Goal: Register for event/course

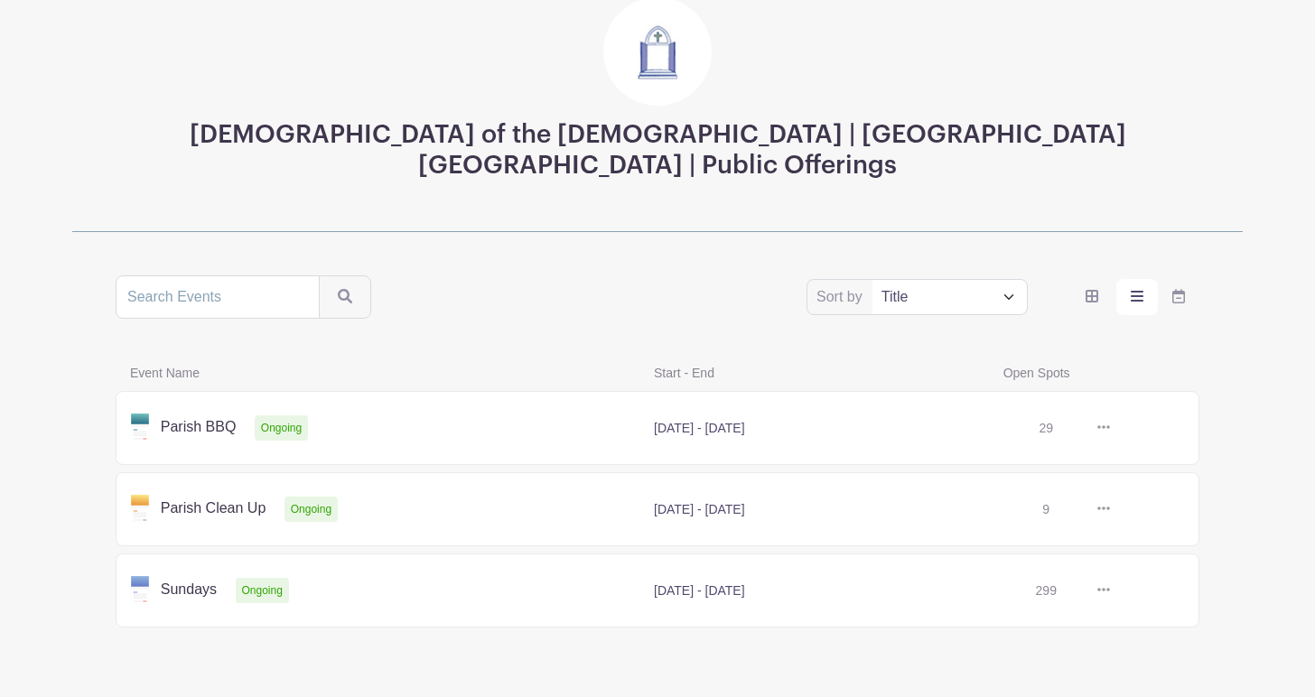
scroll to position [154, 0]
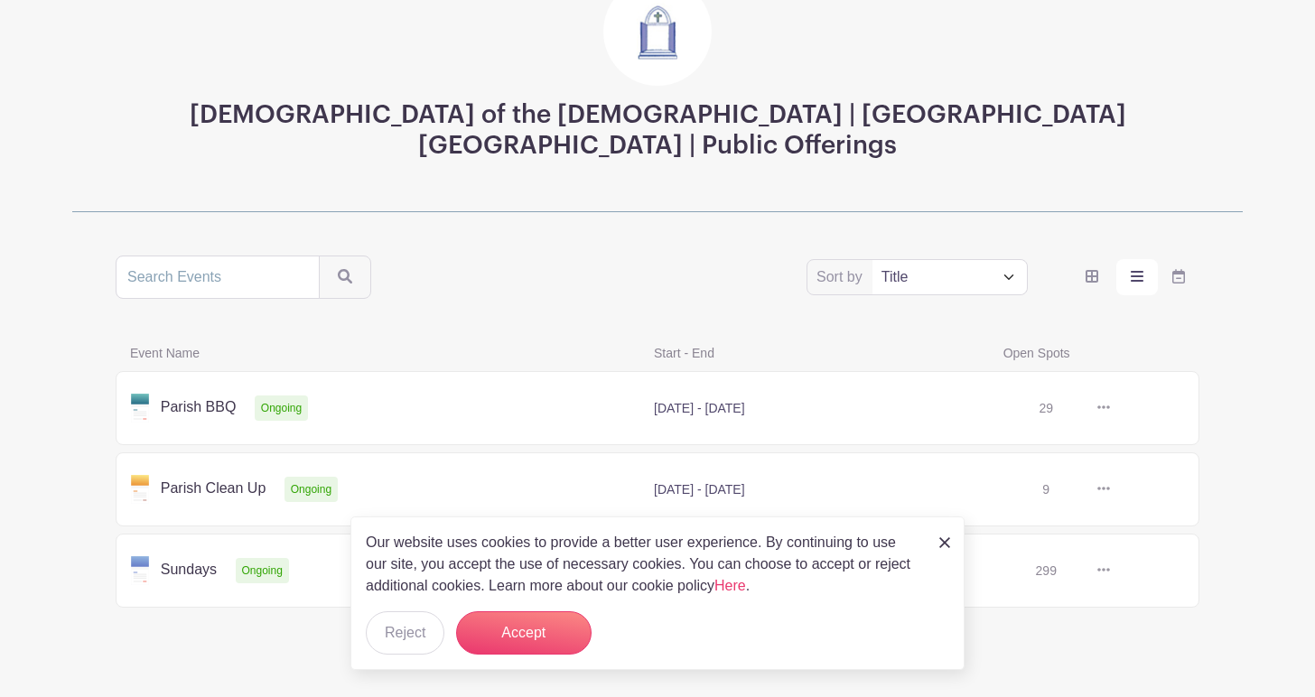
click at [940, 543] on img at bounding box center [944, 542] width 11 height 11
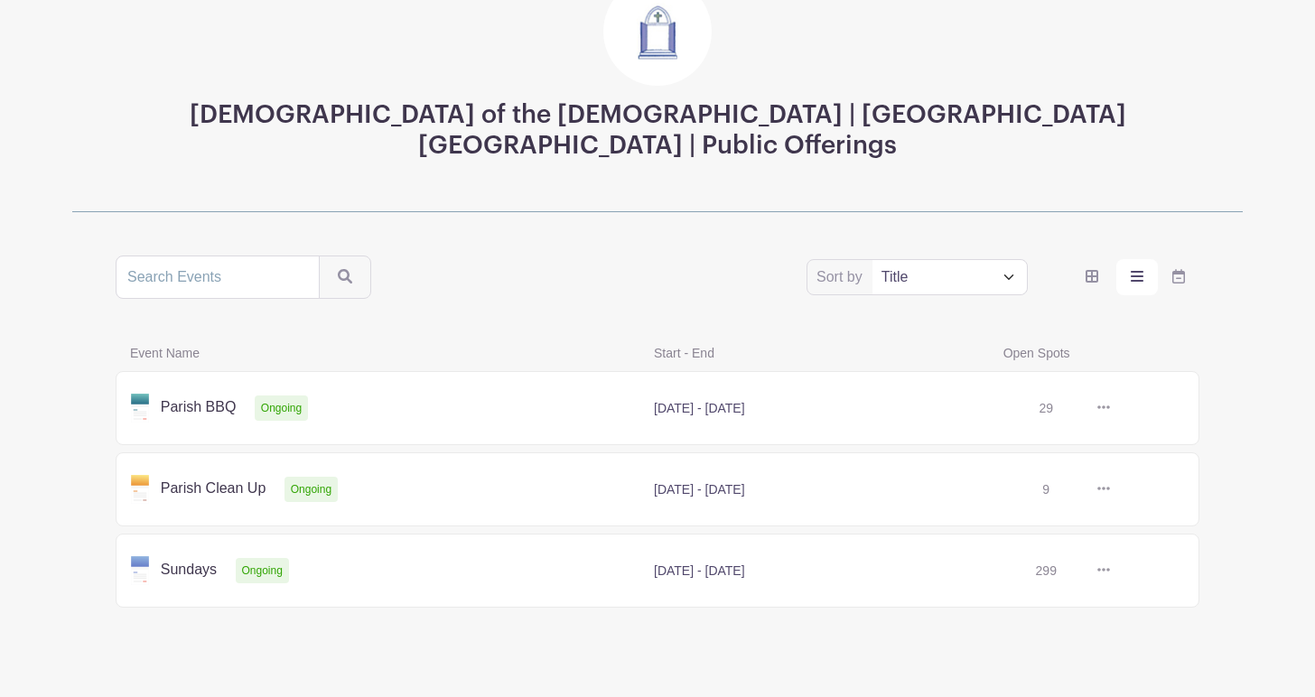
click at [1110, 408] on link at bounding box center [1110, 408] width 0 height 0
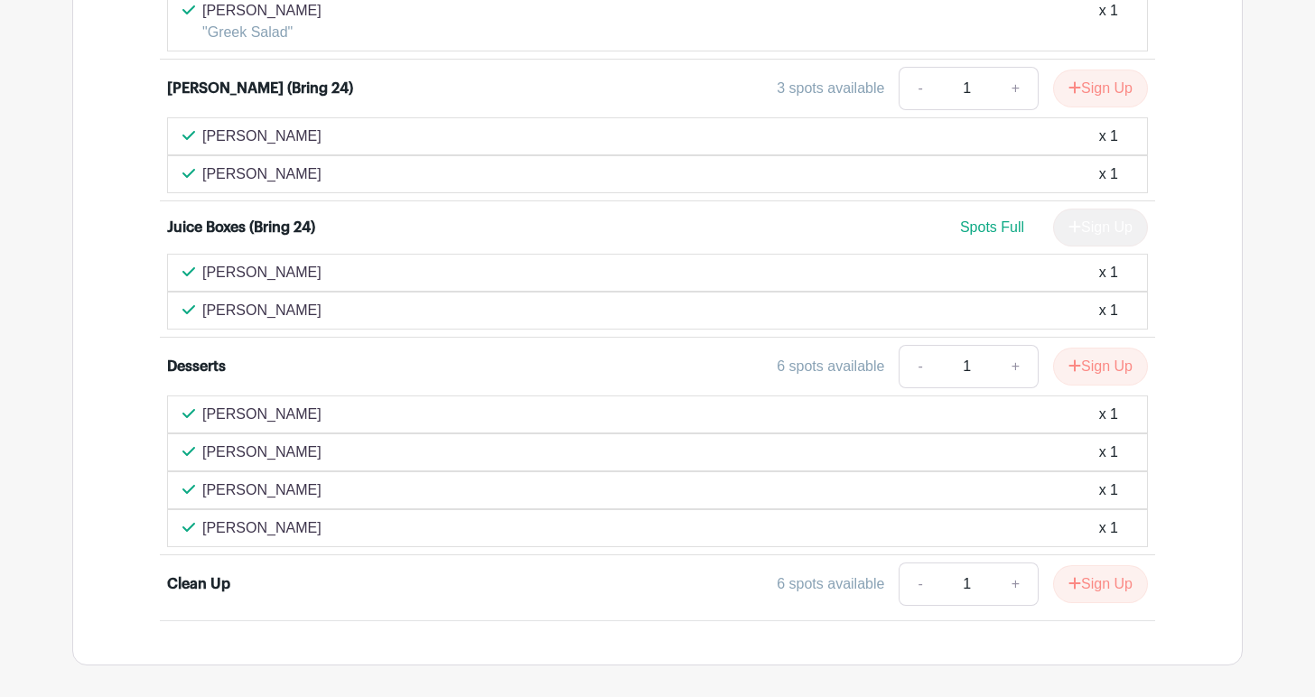
scroll to position [1276, 0]
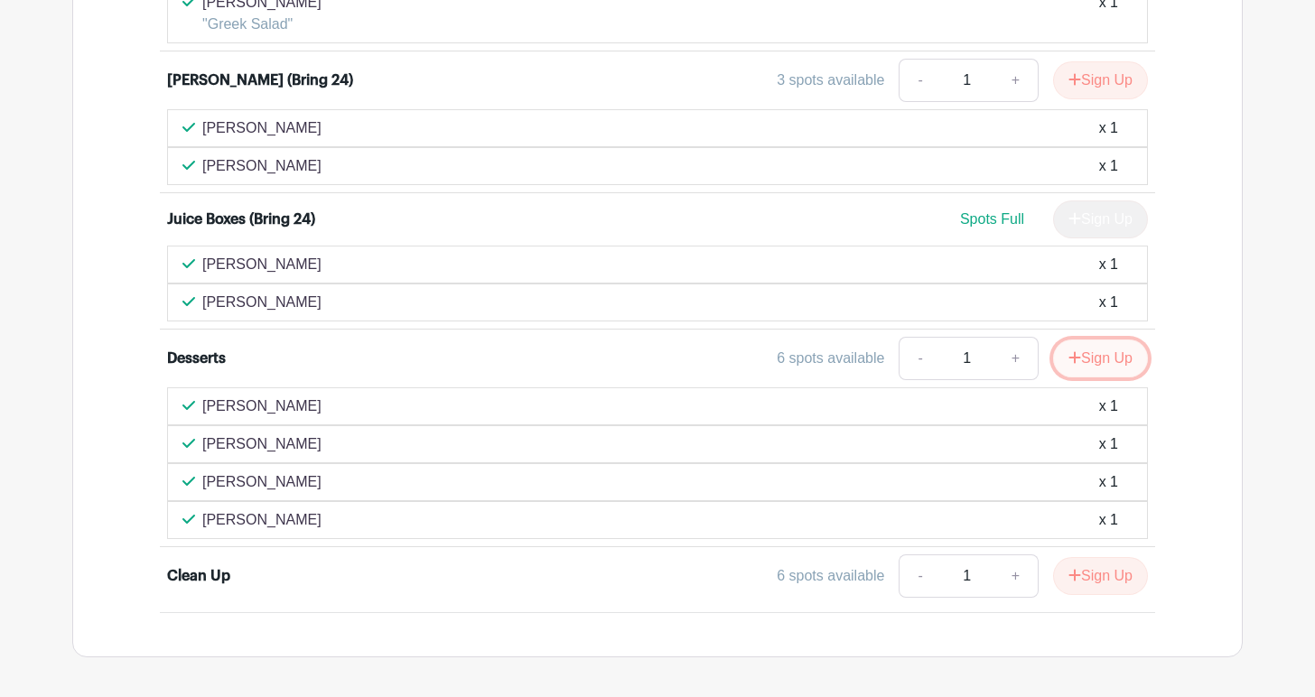
click at [1104, 355] on button "Sign Up" at bounding box center [1100, 359] width 95 height 38
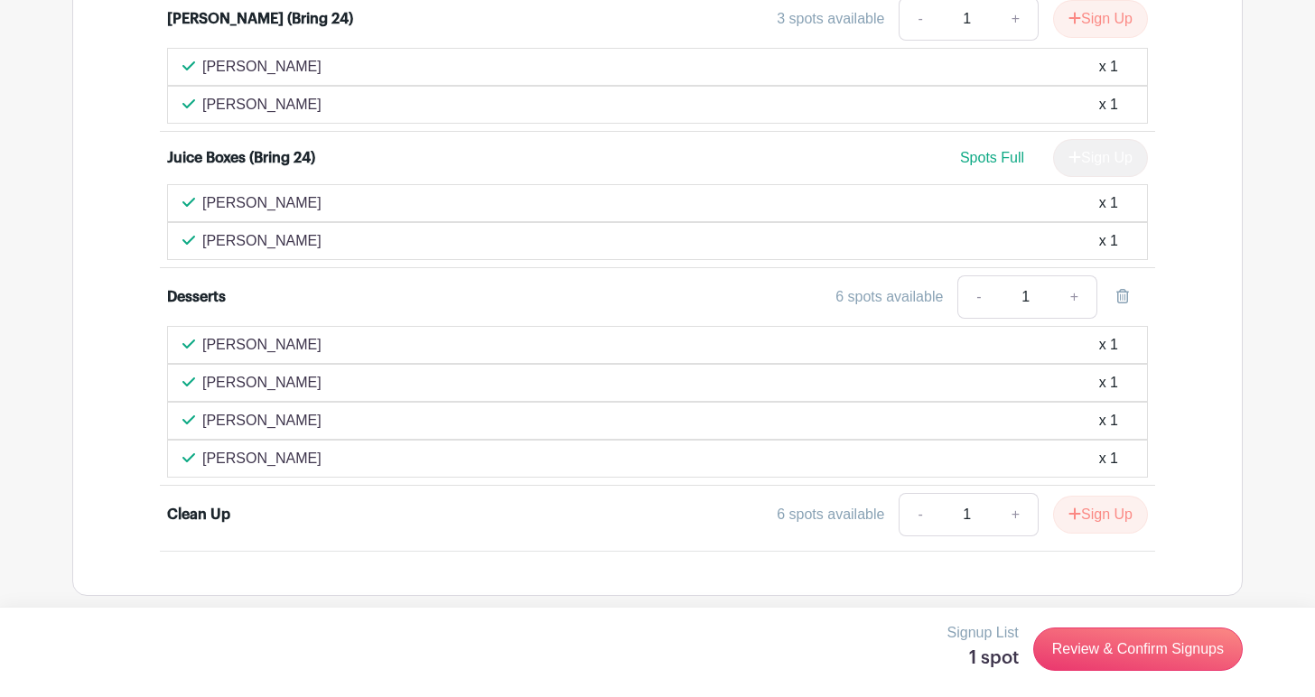
scroll to position [1348, 0]
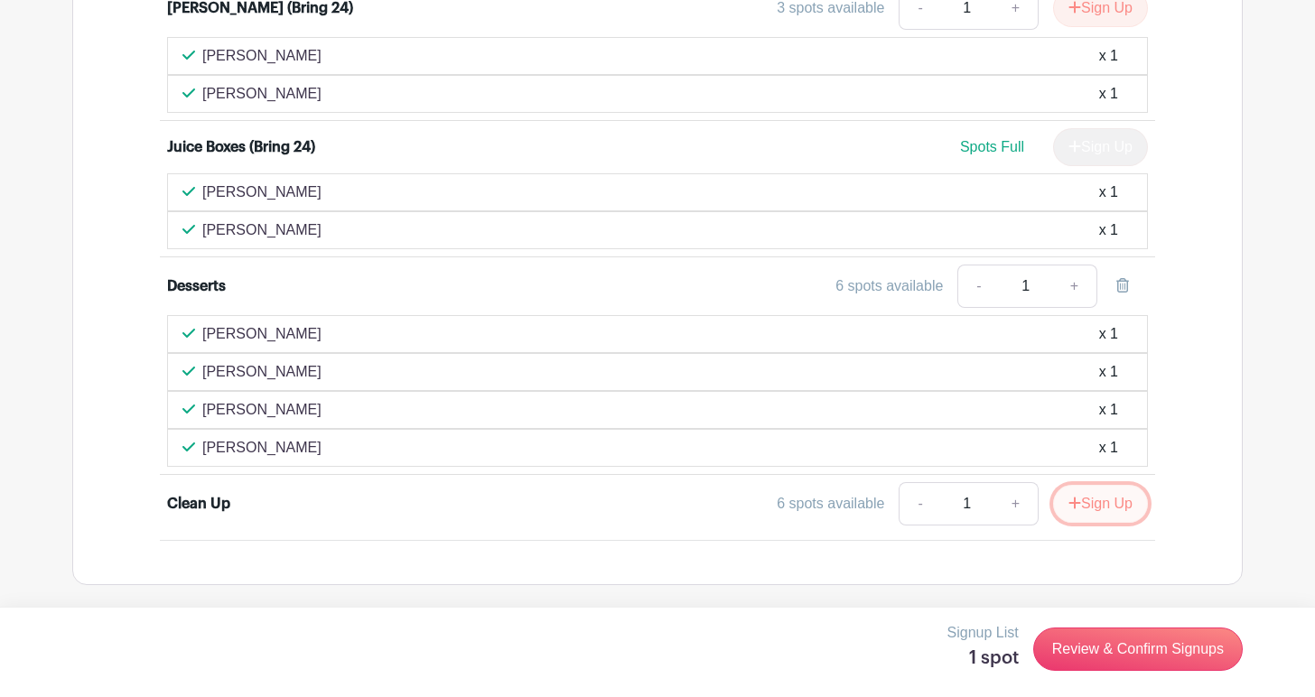
click at [1110, 504] on button "Sign Up" at bounding box center [1100, 504] width 95 height 38
click at [1110, 504] on link at bounding box center [1122, 503] width 51 height 43
click at [1094, 509] on button "Sign Up" at bounding box center [1100, 504] width 95 height 38
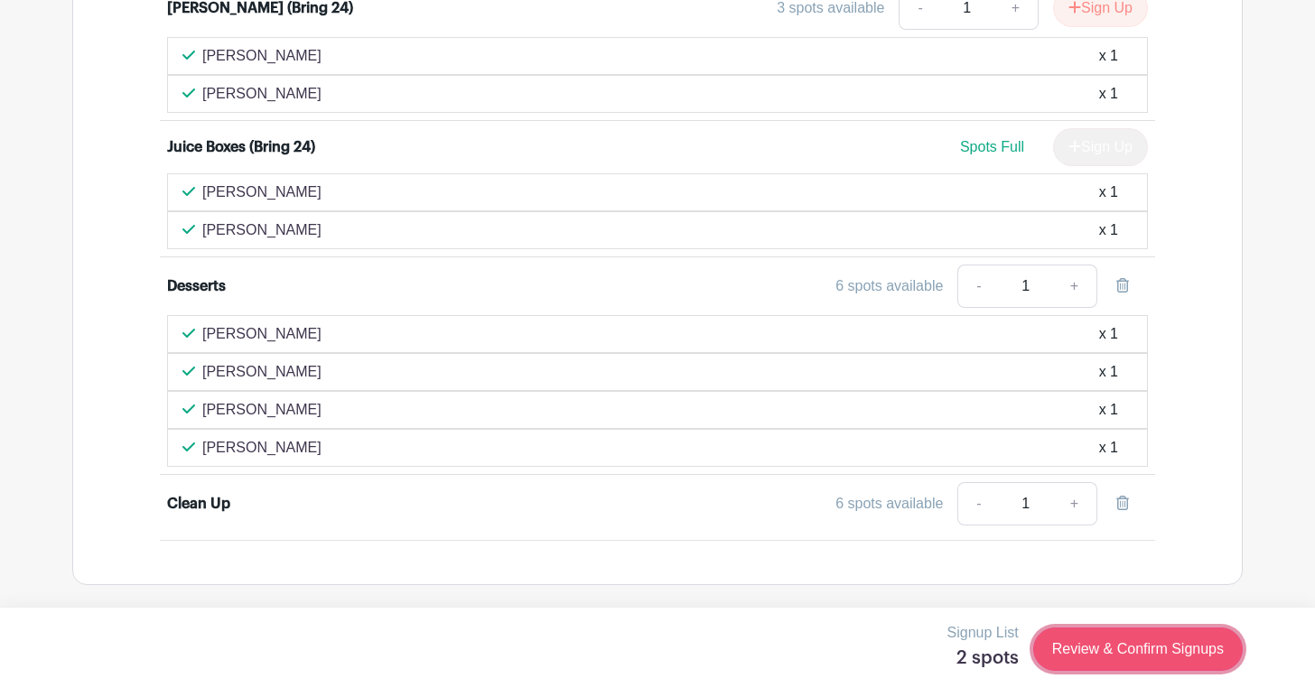
click at [1091, 648] on link "Review & Confirm Signups" at bounding box center [1137, 649] width 209 height 43
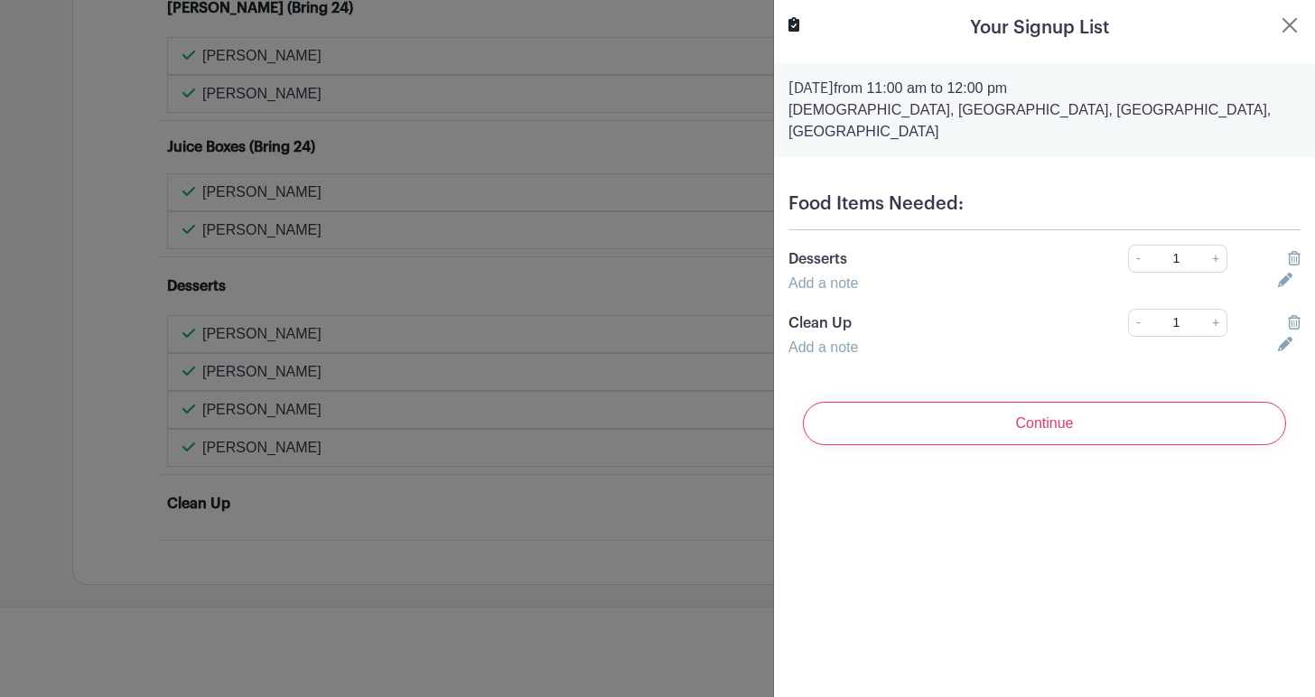
click at [818, 275] on link "Add a note" at bounding box center [823, 282] width 70 height 15
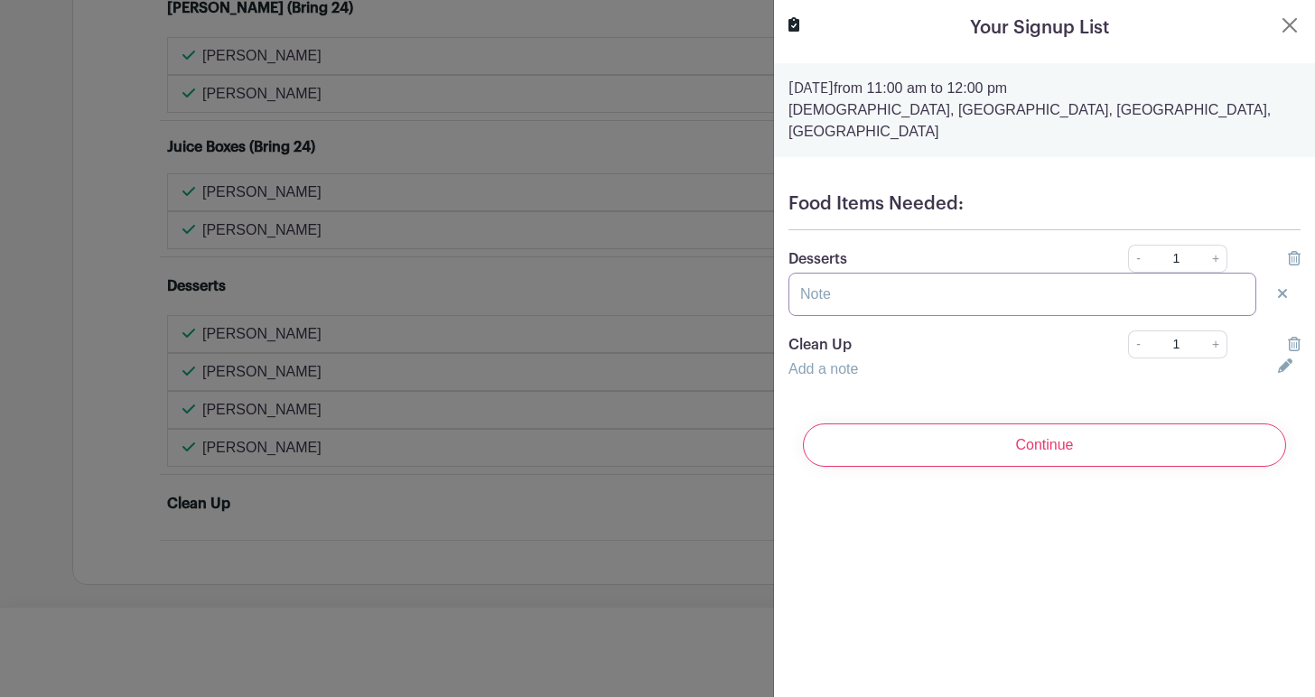
click at [849, 276] on input "text" at bounding box center [1022, 294] width 468 height 43
type input "Chocolate Bundt Cake"
click at [830, 361] on link "Add a note" at bounding box center [823, 368] width 70 height 15
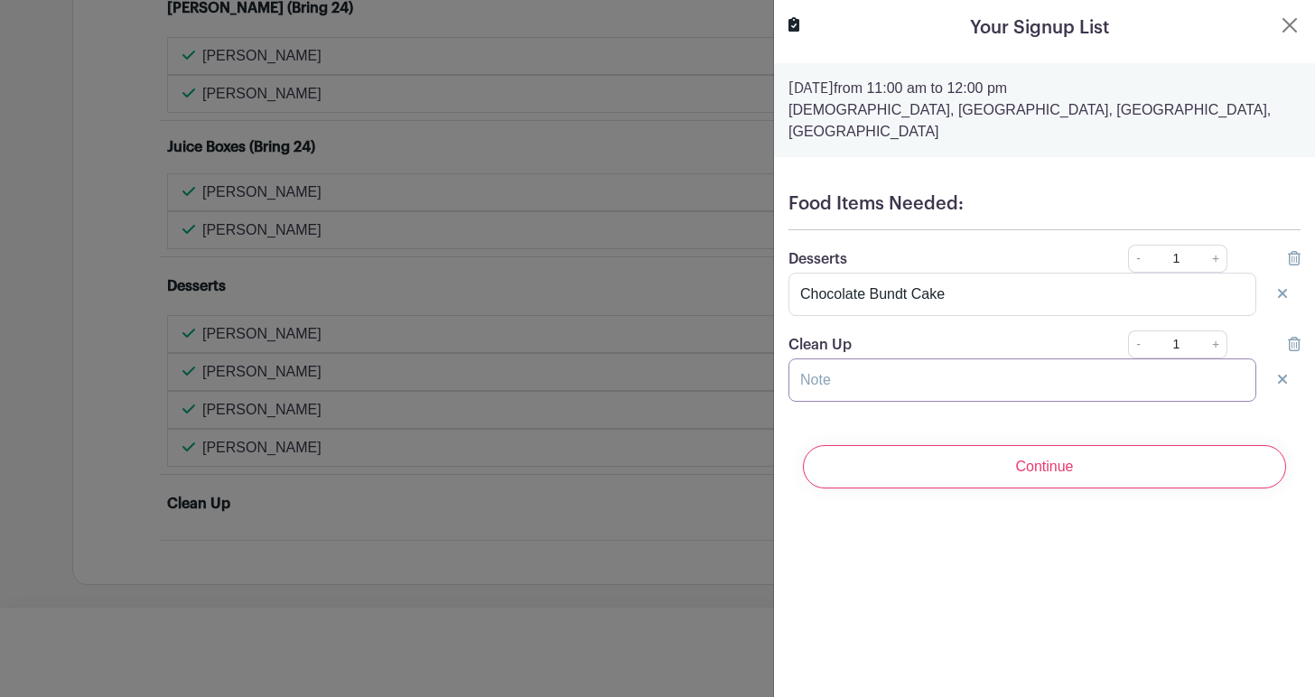
click at [852, 361] on input "text" at bounding box center [1022, 379] width 468 height 43
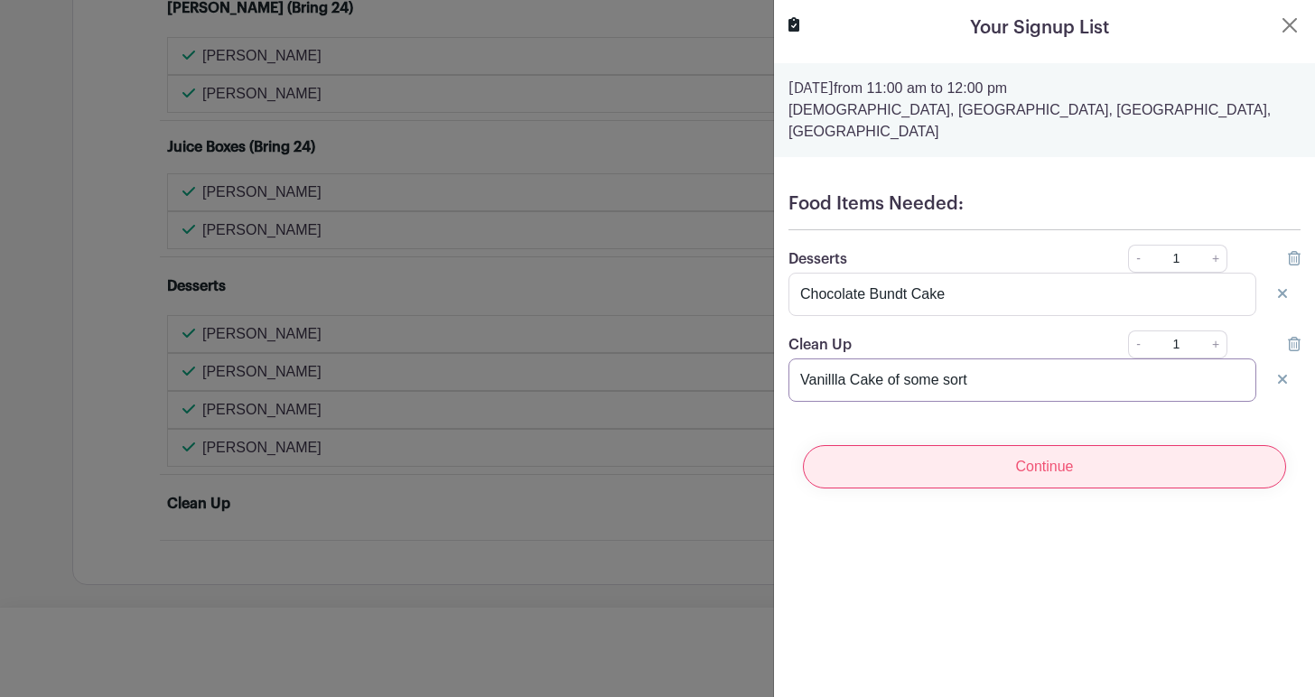
type input "Vanillla Cake of some sort"
click at [1024, 450] on input "Continue" at bounding box center [1044, 466] width 483 height 43
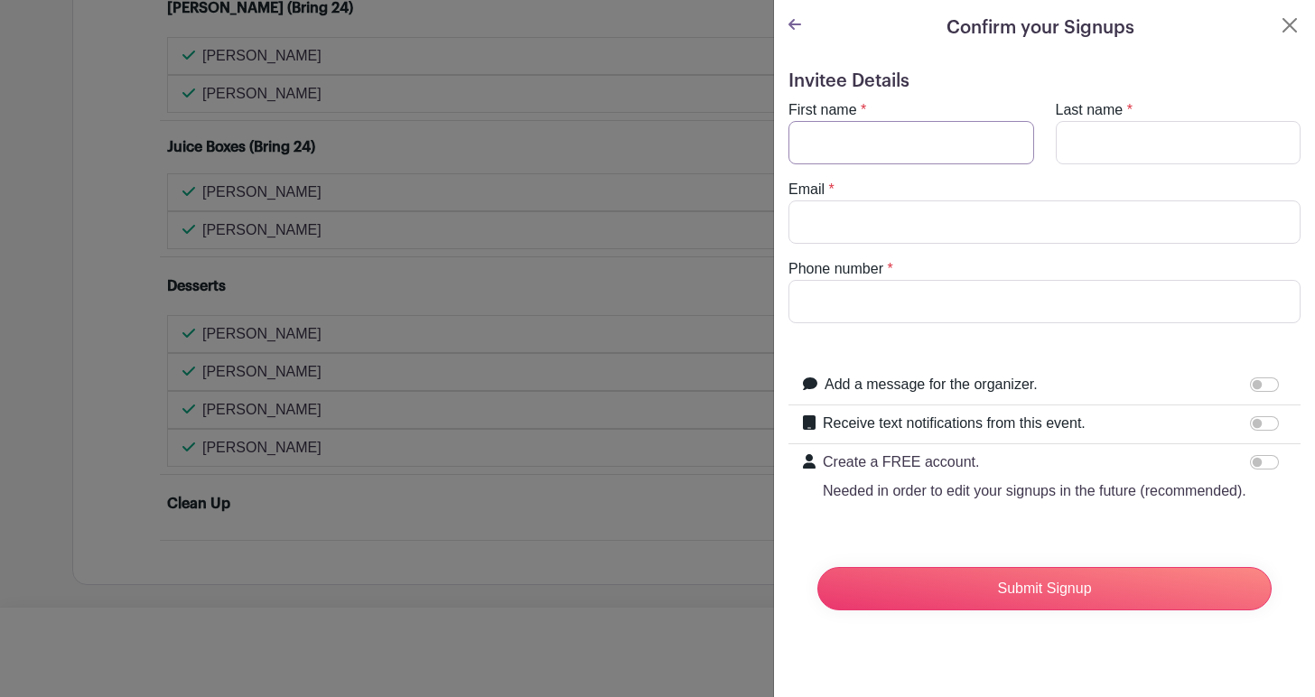
click at [875, 154] on input "First name" at bounding box center [911, 142] width 246 height 43
type input "[PERSON_NAME]"
click at [987, 226] on input "[EMAIL_ADDRESS]" at bounding box center [1044, 221] width 512 height 43
type input "[EMAIL_ADDRESS][DOMAIN_NAME]"
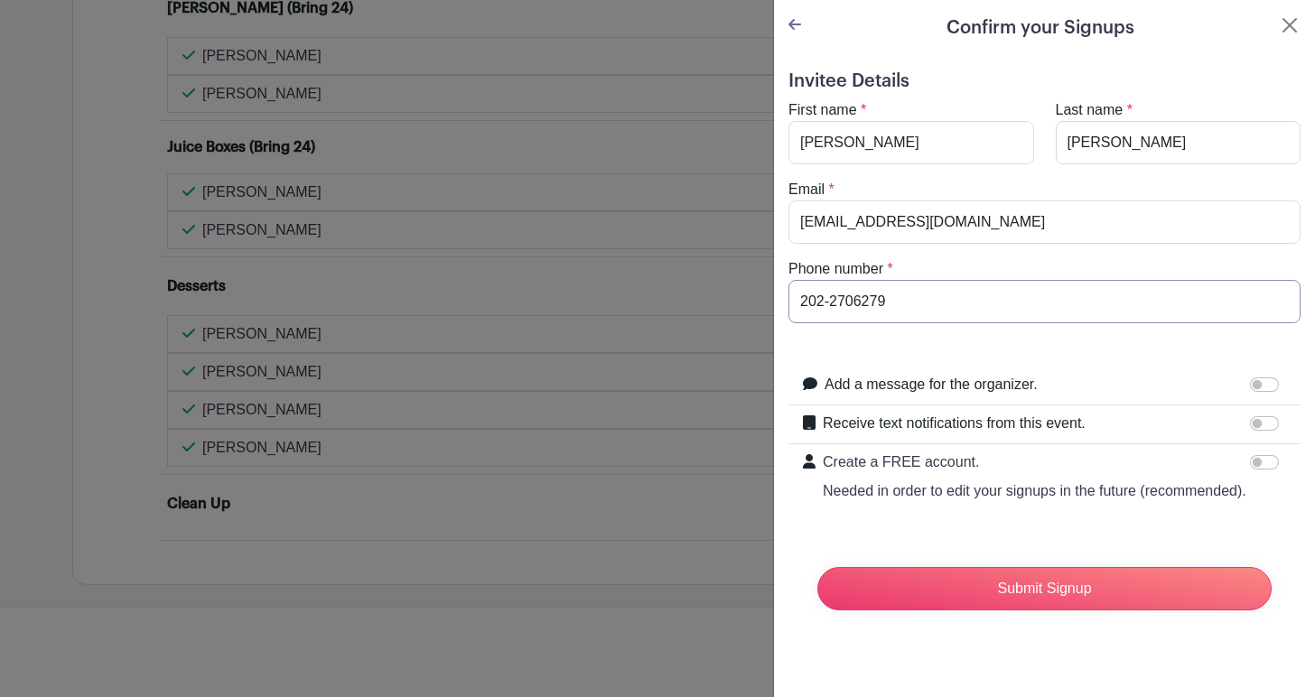
click at [861, 299] on input "202-2706279" at bounding box center [1044, 301] width 512 height 43
click at [856, 301] on input "202-2706279" at bounding box center [1044, 301] width 512 height 43
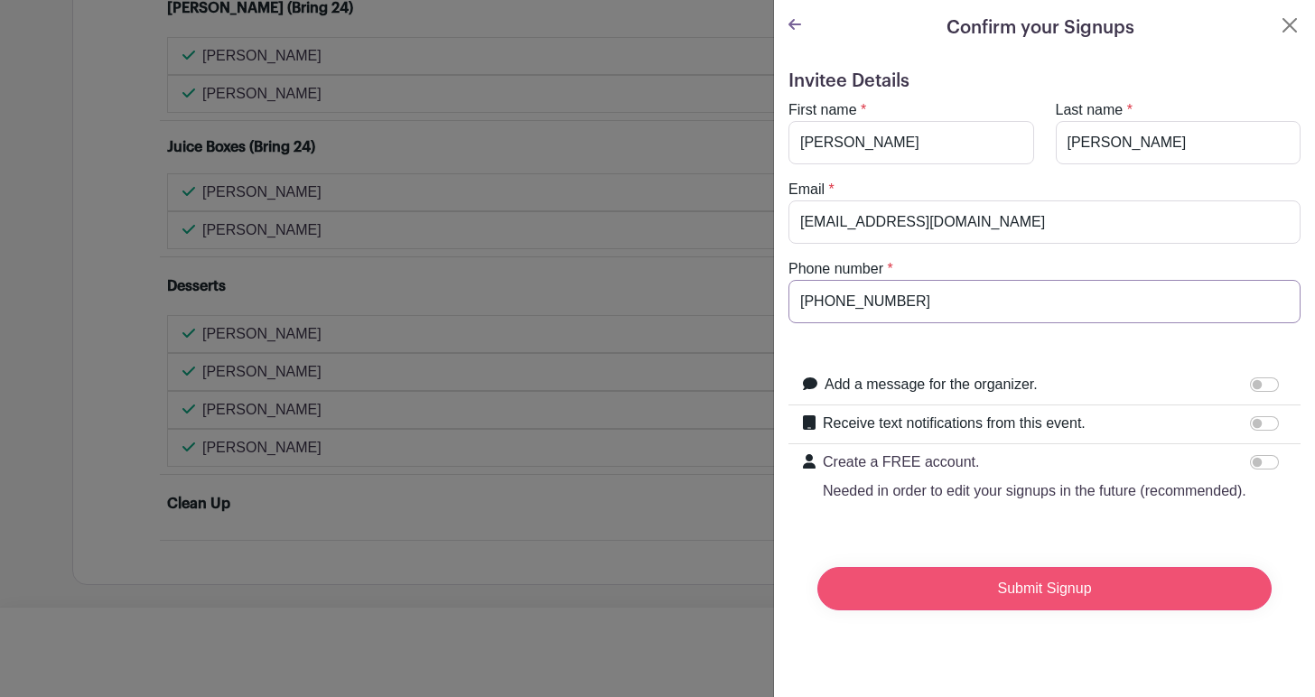
type input "[PHONE_NUMBER]"
click at [1043, 588] on input "Submit Signup" at bounding box center [1044, 588] width 454 height 43
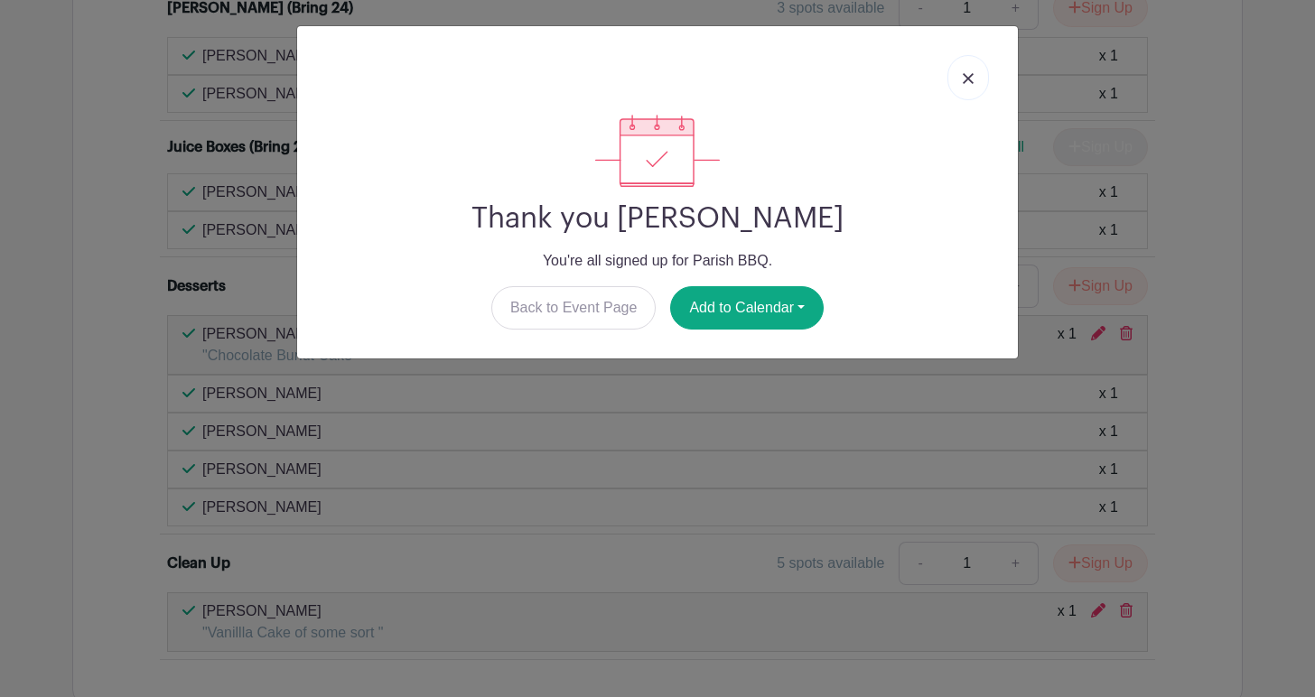
click at [971, 78] on img at bounding box center [968, 78] width 11 height 11
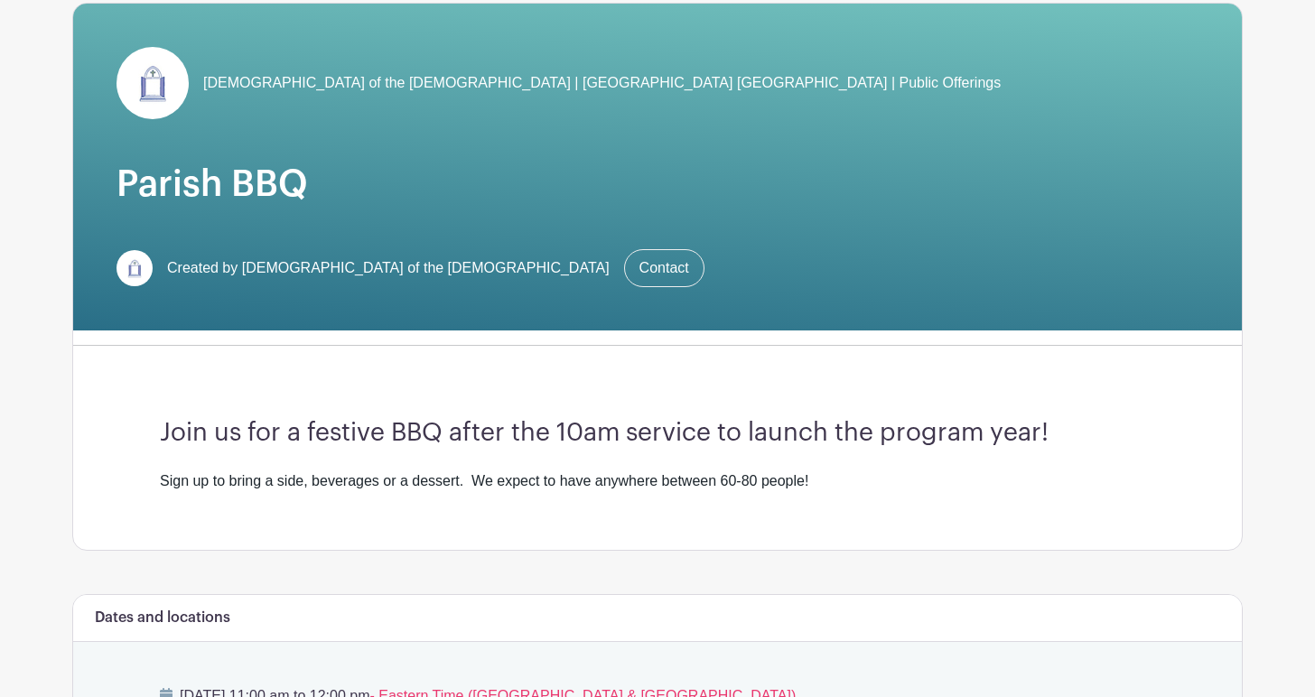
scroll to position [124, 0]
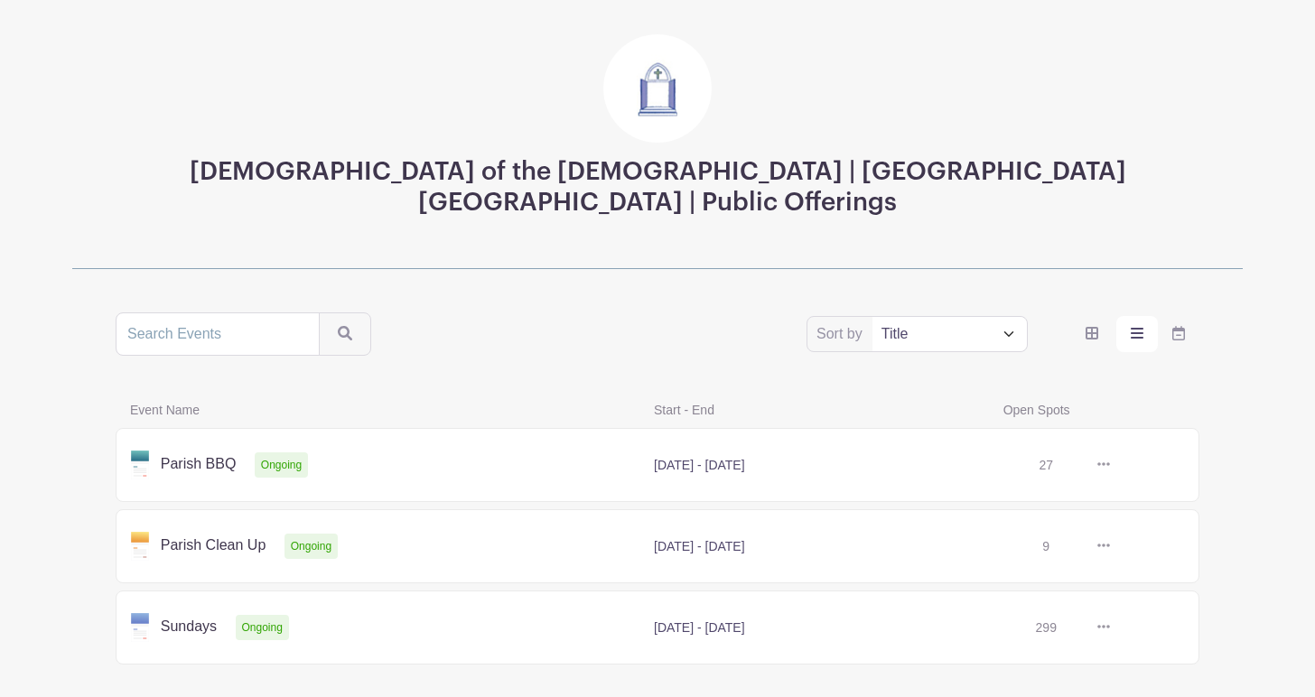
scroll to position [154, 0]
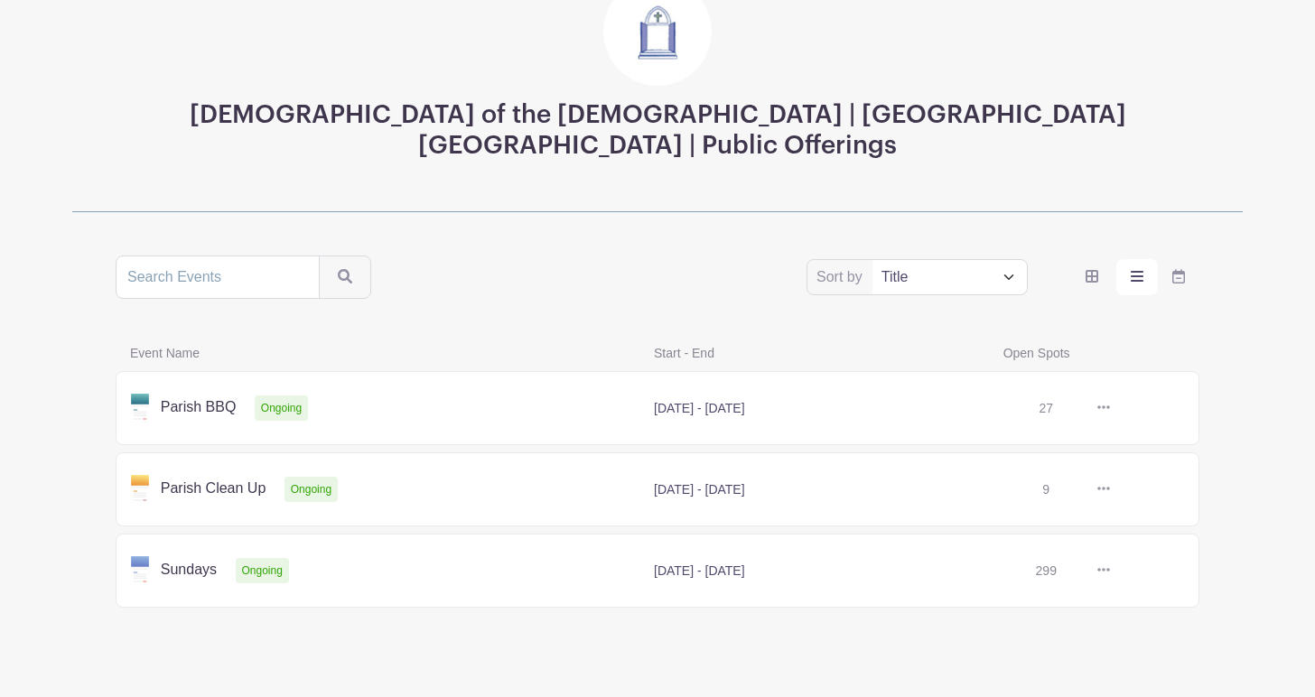
click at [1110, 489] on link at bounding box center [1110, 489] width 0 height 0
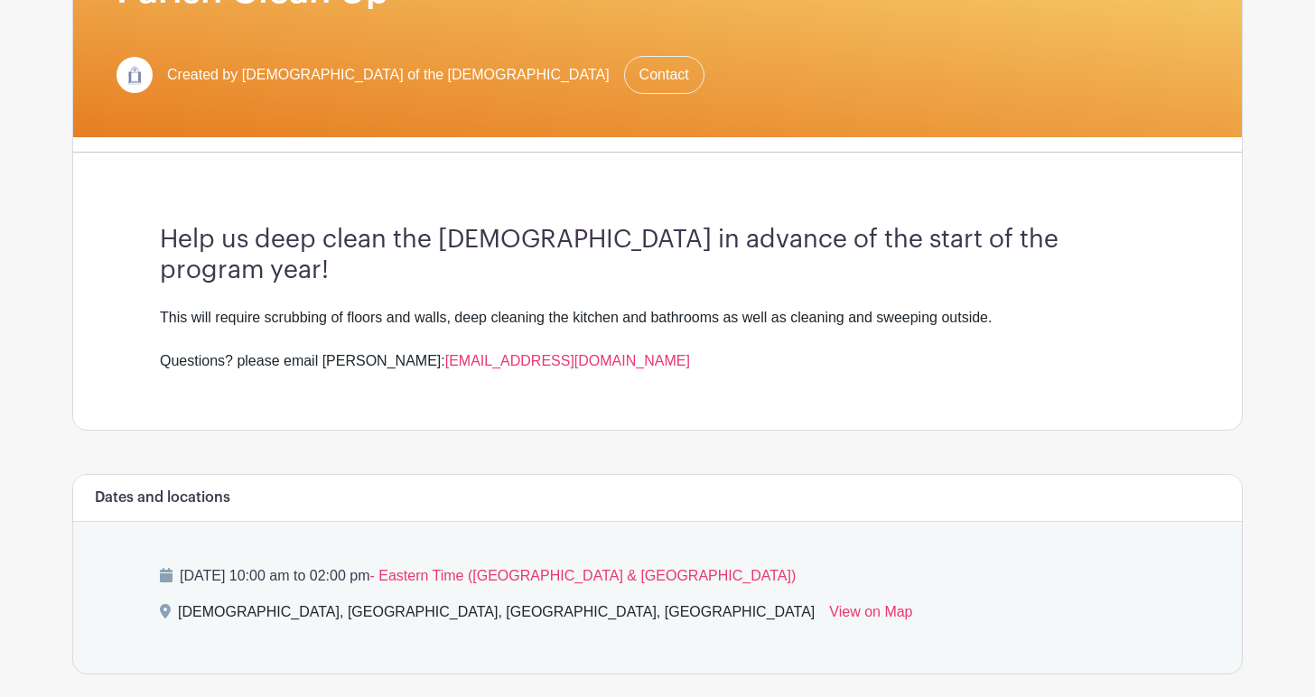
scroll to position [333, 0]
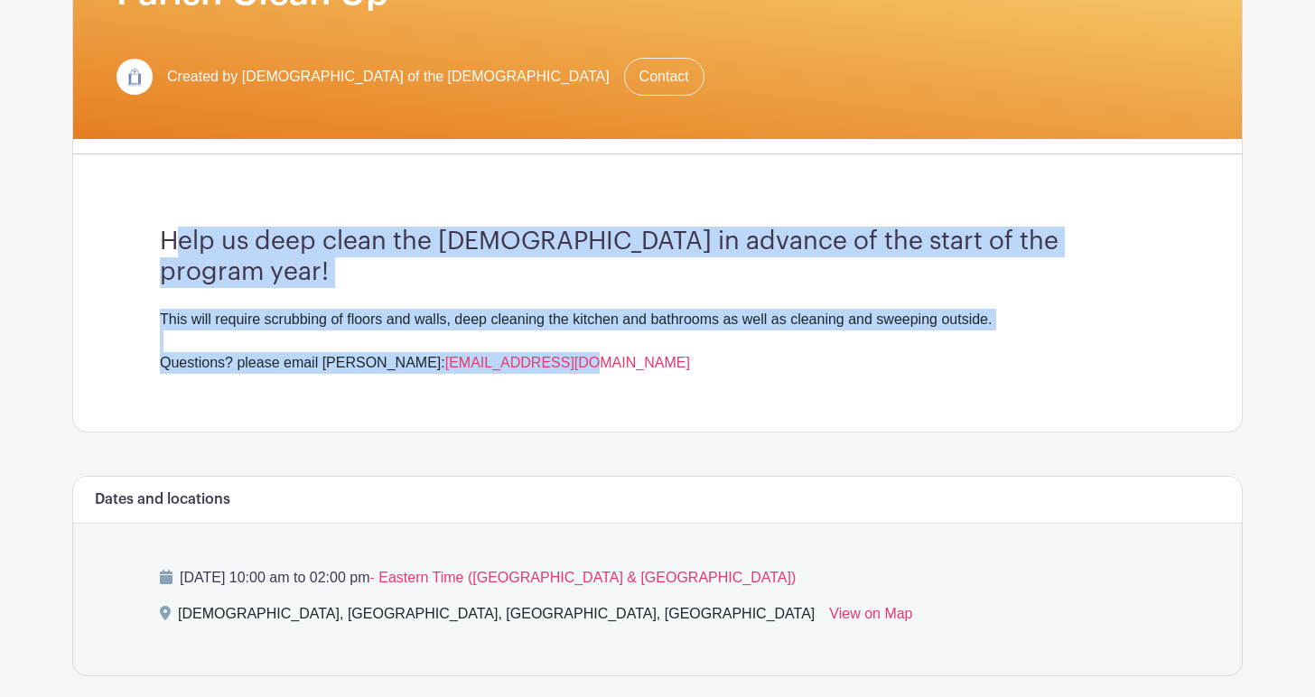
drag, startPoint x: 173, startPoint y: 235, endPoint x: 531, endPoint y: 359, distance: 378.7
click at [530, 361] on div "Help us deep clean the church in advance of the start of the program year! This…" at bounding box center [657, 300] width 1082 height 263
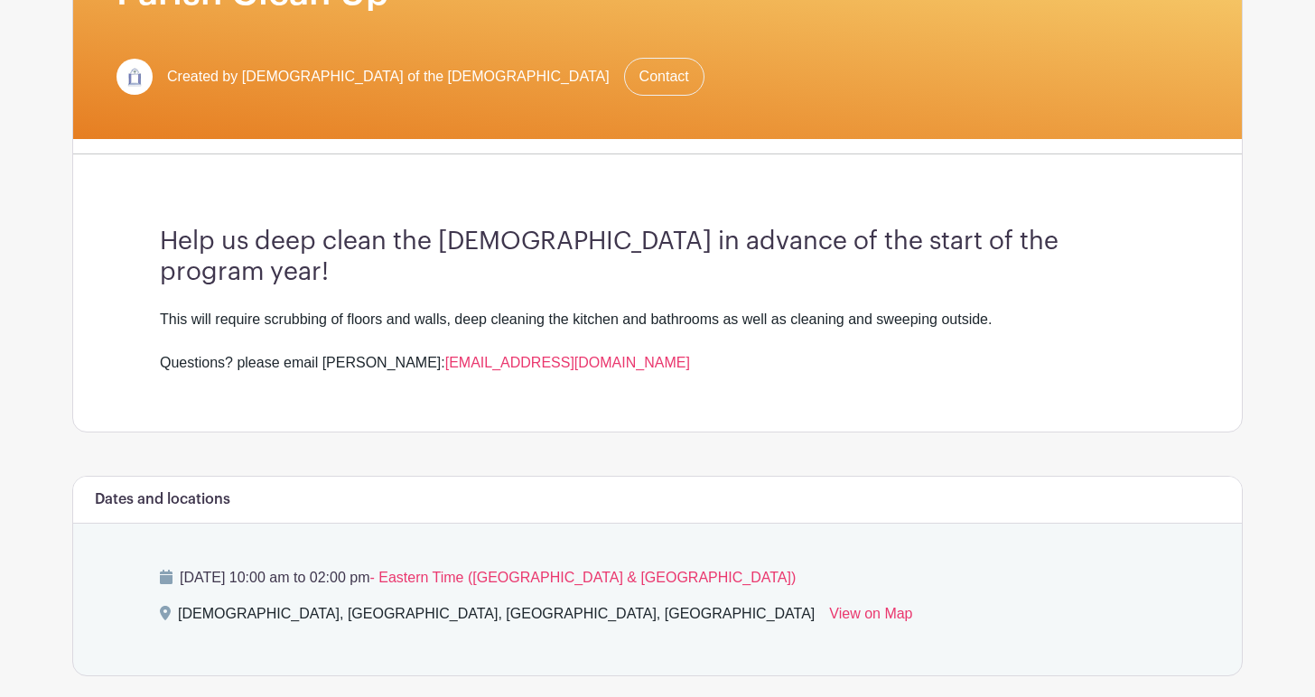
click at [530, 341] on div "This will require scrubbing of floors and walls, deep cleaning the kitchen and …" at bounding box center [657, 341] width 995 height 65
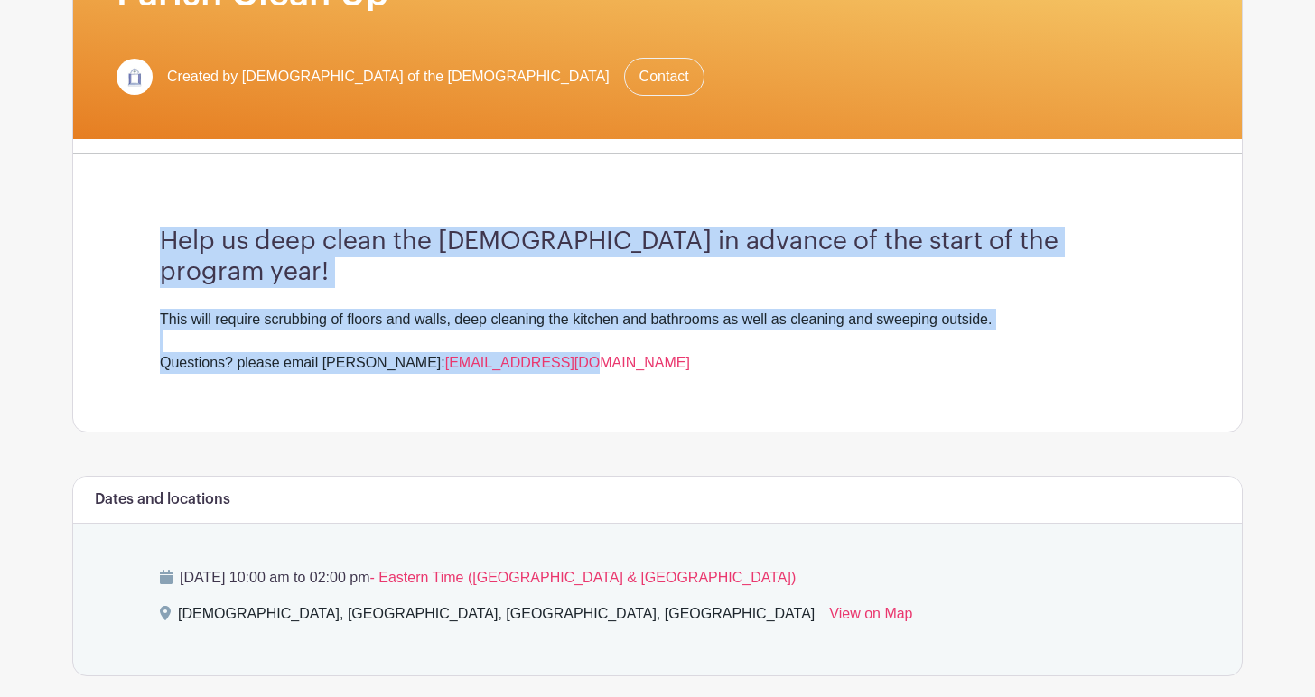
drag, startPoint x: 517, startPoint y: 340, endPoint x: 146, endPoint y: 226, distance: 387.3
click at [144, 226] on div "Help us deep clean the church in advance of the start of the program year! This…" at bounding box center [657, 300] width 1082 height 263
copy div "Help us deep clean the church in advance of the start of the program year! This…"
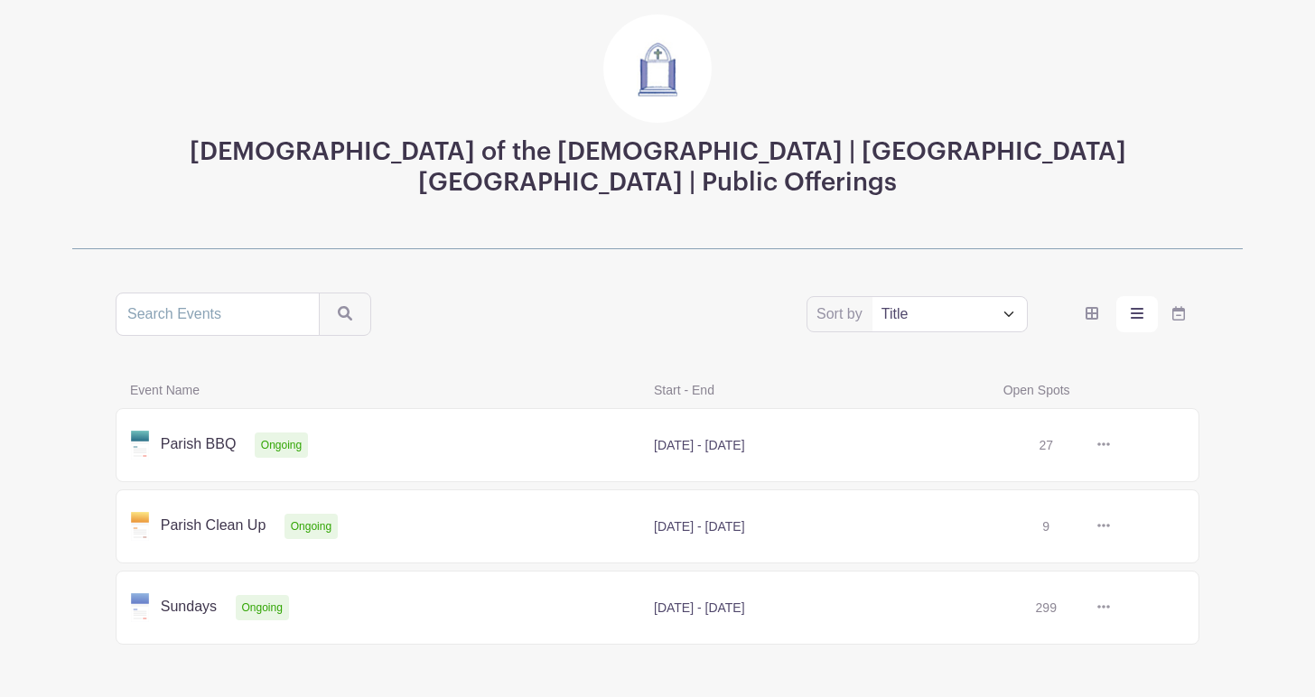
scroll to position [154, 0]
